Goal: Connect with others: Connect with others

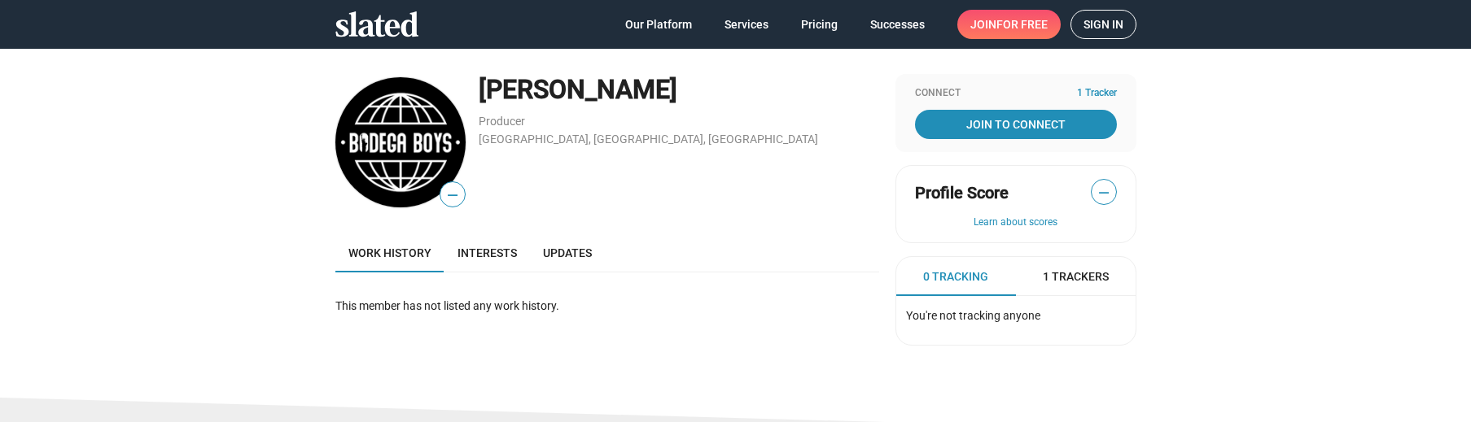
click at [1116, 20] on span "Sign in" at bounding box center [1103, 25] width 40 height 28
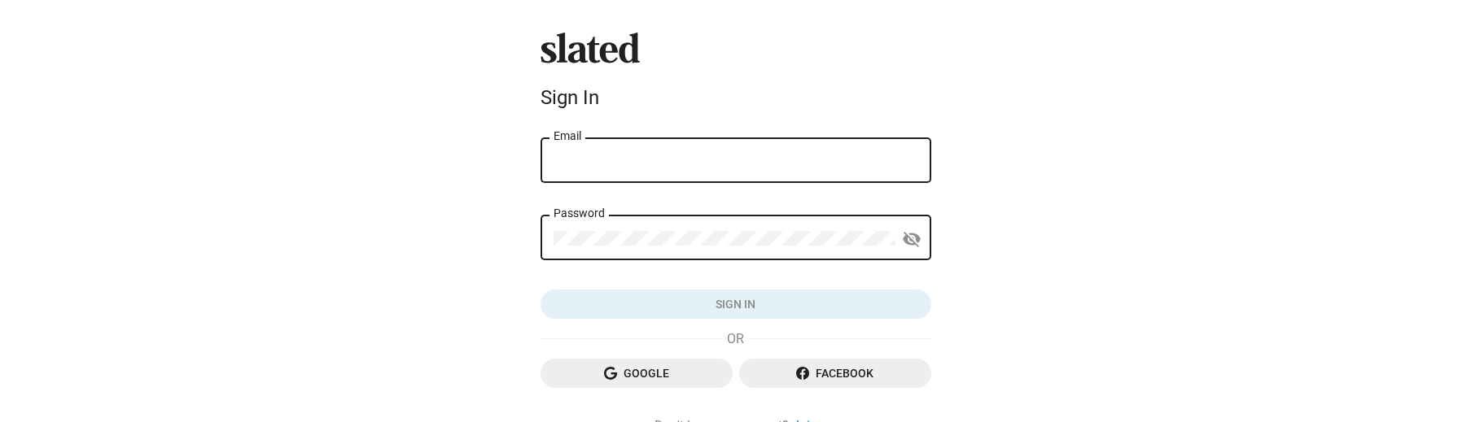
click at [685, 156] on input "Email" at bounding box center [735, 161] width 365 height 15
type input "flannelmann@yahoo.com"
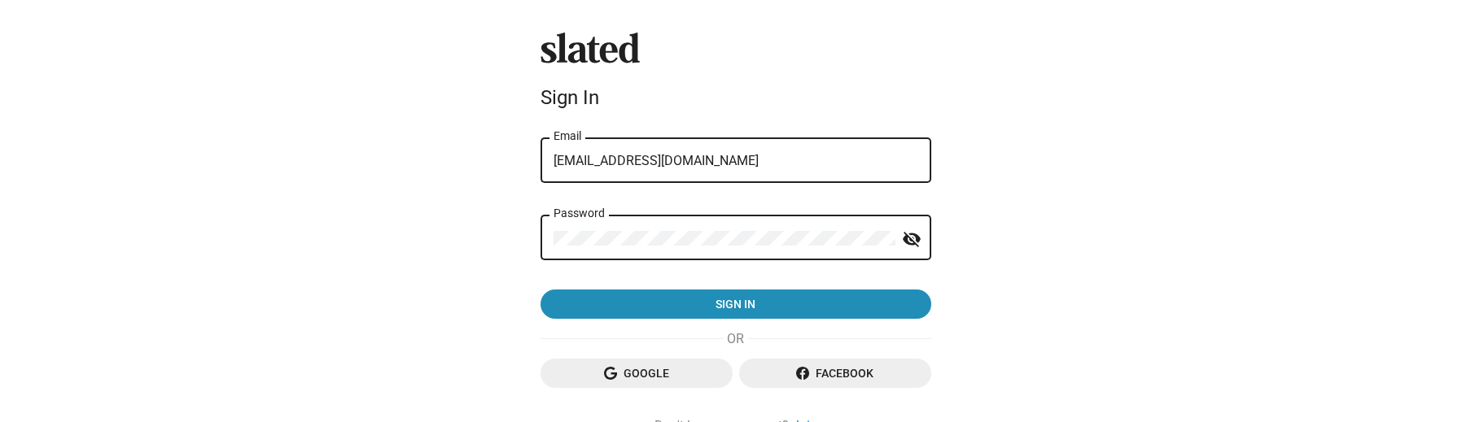
click at [540, 290] on button "Sign in" at bounding box center [735, 304] width 391 height 29
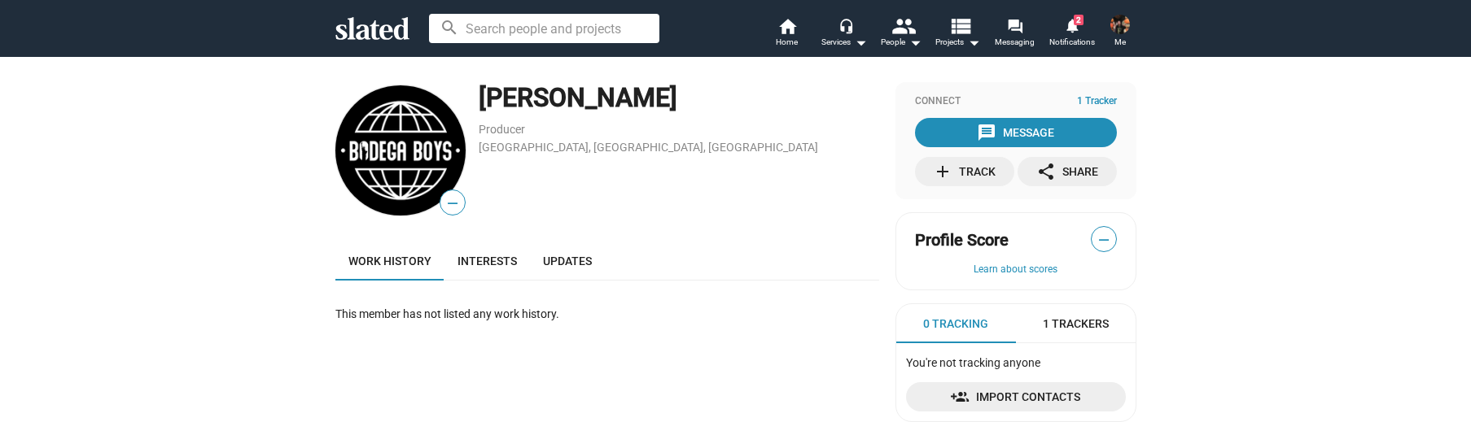
click at [1083, 10] on div "search home Home headset_mic Services arrow_drop_down people People arrow_drop_…" at bounding box center [735, 28] width 833 height 42
click at [969, 174] on div "add Track" at bounding box center [964, 171] width 63 height 29
click at [1065, 25] on mat-icon "notifications" at bounding box center [1071, 24] width 15 height 15
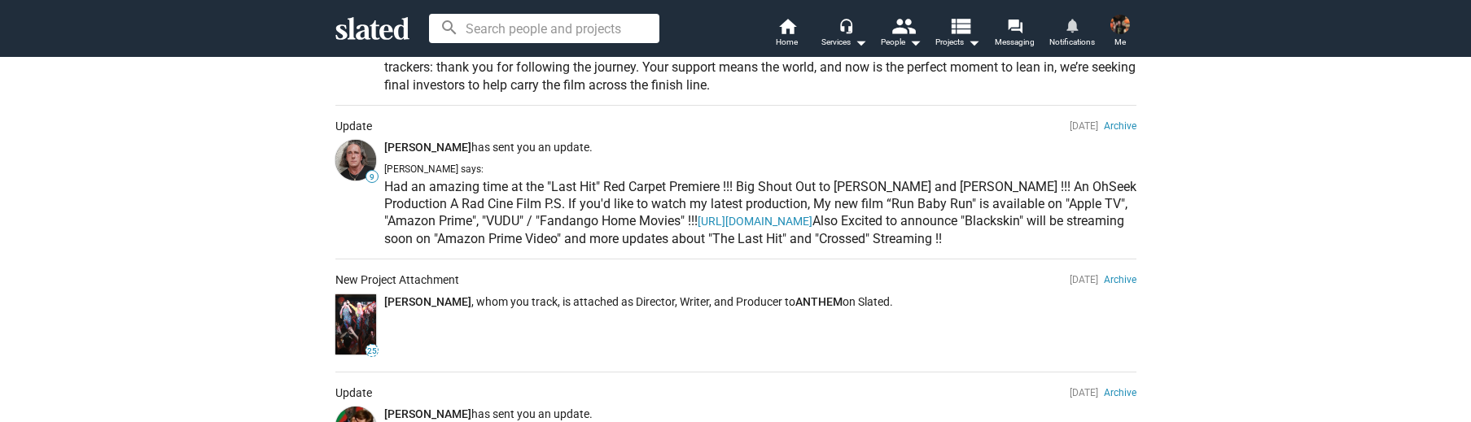
scroll to position [326, 0]
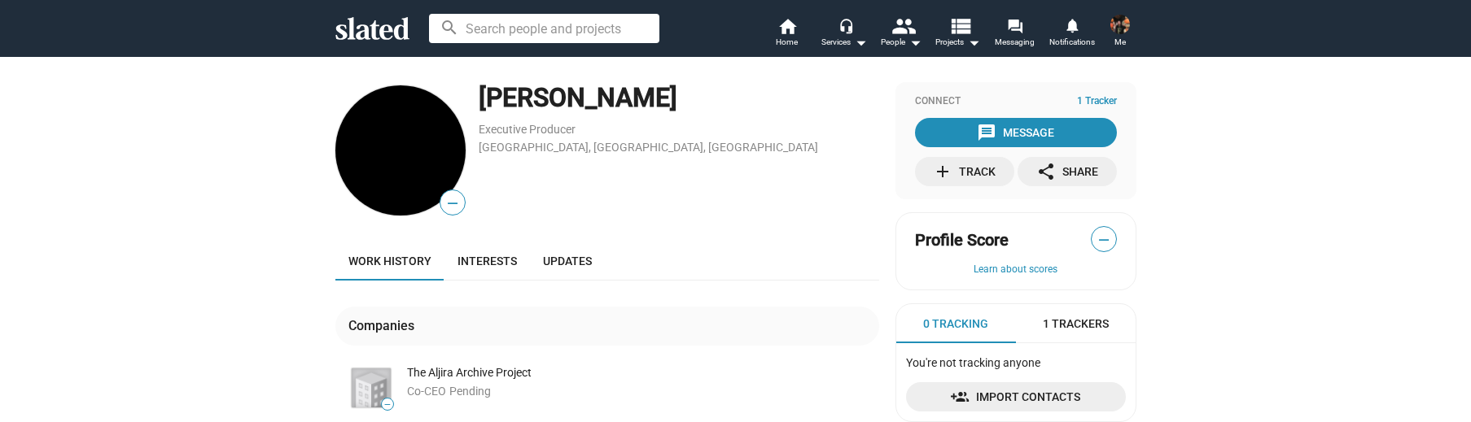
click at [965, 170] on div "add Track" at bounding box center [964, 171] width 63 height 29
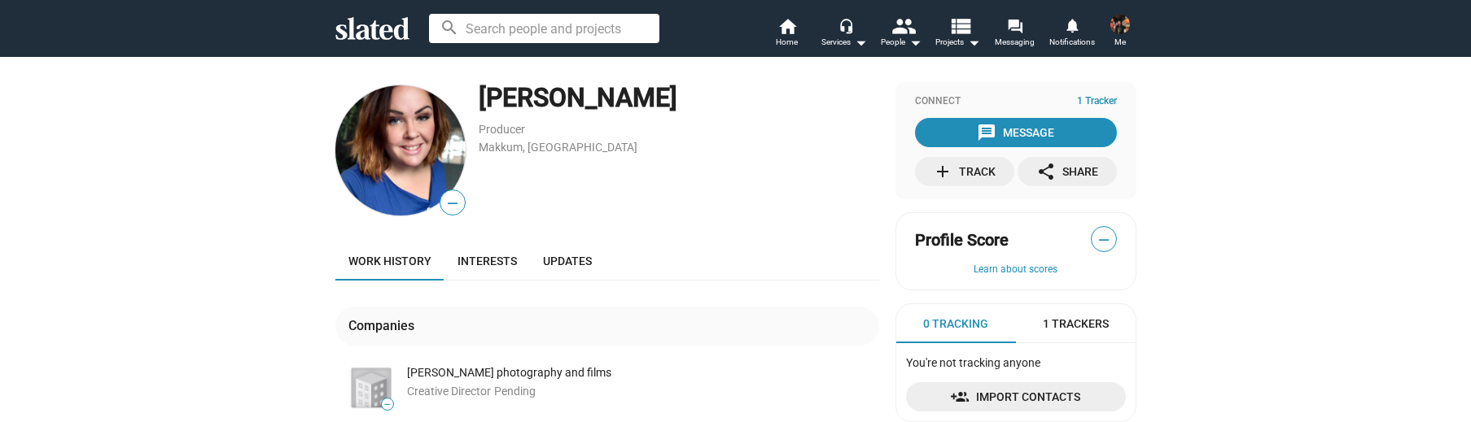
click at [974, 172] on div "add Track" at bounding box center [964, 171] width 63 height 29
